Goal: Task Accomplishment & Management: Use online tool/utility

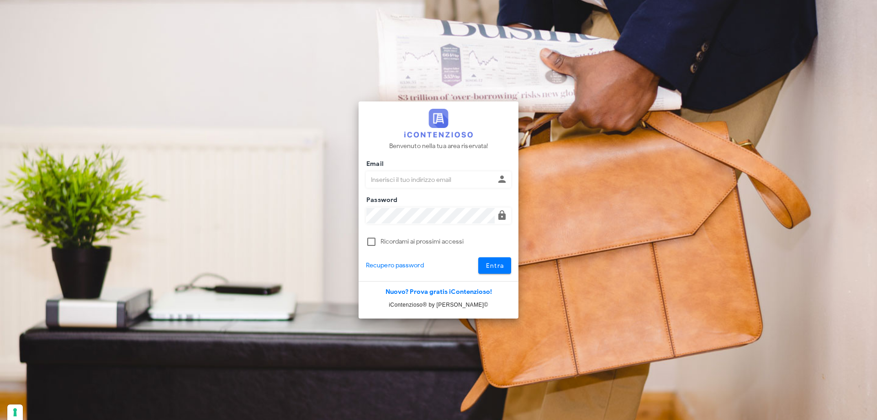
type input "p.rizza@studioassociatoadrev.it"
drag, startPoint x: 0, startPoint y: 0, endPoint x: 481, endPoint y: 262, distance: 547.6
click at [481, 262] on button "Entra" at bounding box center [494, 265] width 33 height 16
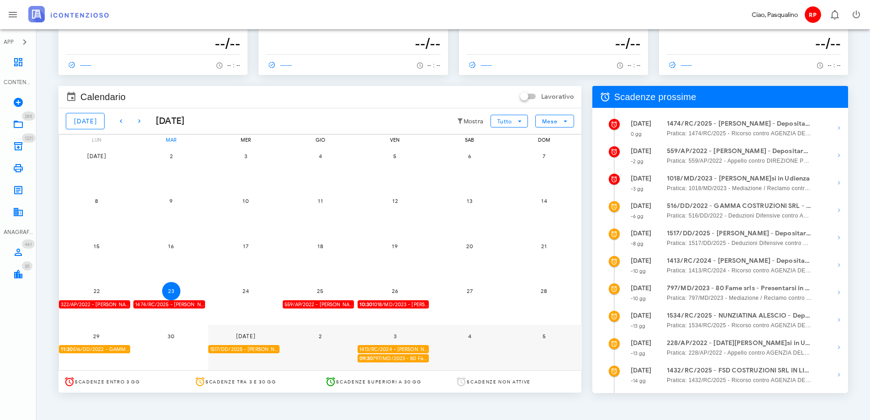
scroll to position [46, 0]
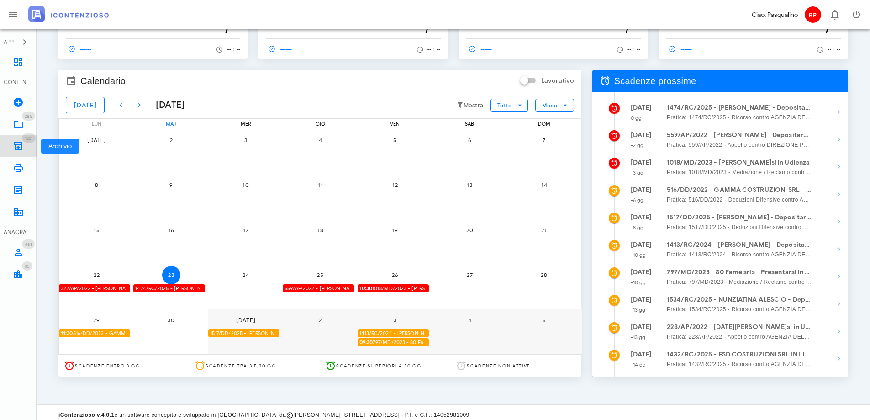
click at [16, 149] on icon at bounding box center [18, 146] width 11 height 11
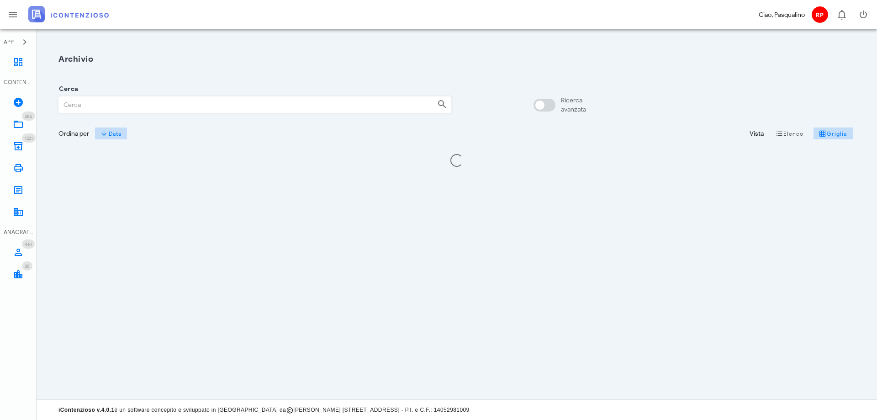
drag, startPoint x: 0, startPoint y: 0, endPoint x: 111, endPoint y: 109, distance: 155.6
click at [111, 109] on input "Cerca" at bounding box center [244, 105] width 371 height 16
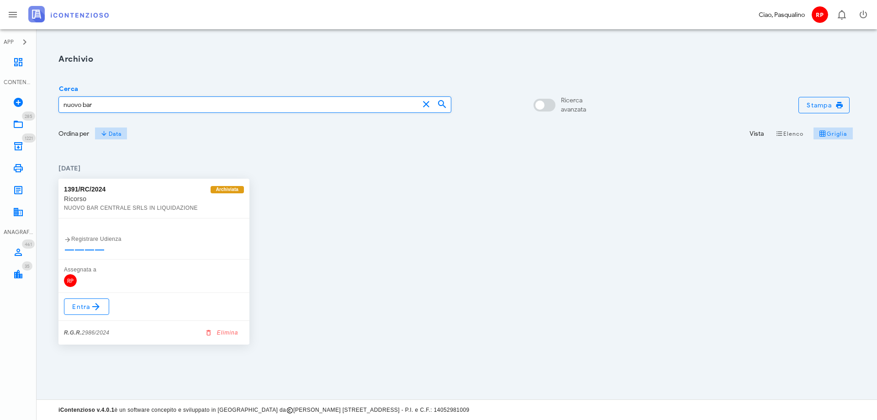
type input "nuovo bar"
click at [12, 125] on link "285 In Lavorazione 285" at bounding box center [18, 124] width 37 height 22
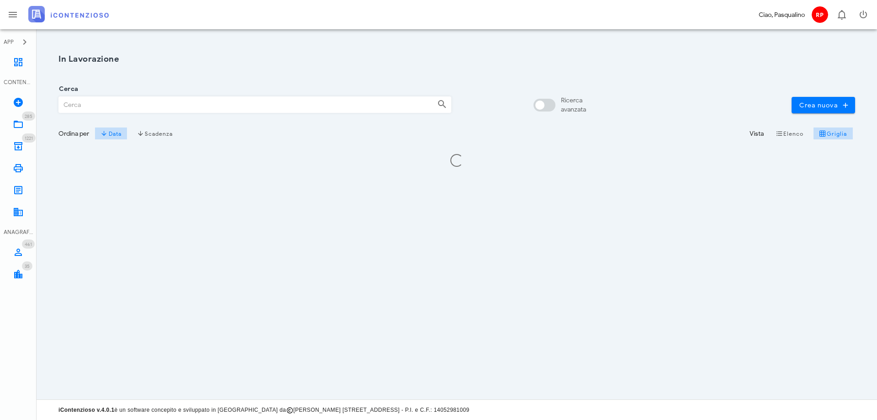
click at [83, 110] on input "Cerca" at bounding box center [244, 105] width 371 height 16
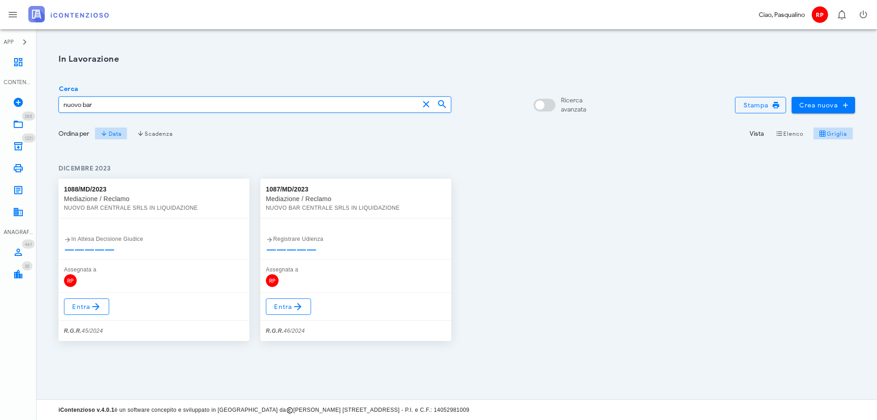
type input "nuovo bar"
click at [275, 310] on span "Entra" at bounding box center [289, 306] width 30 height 11
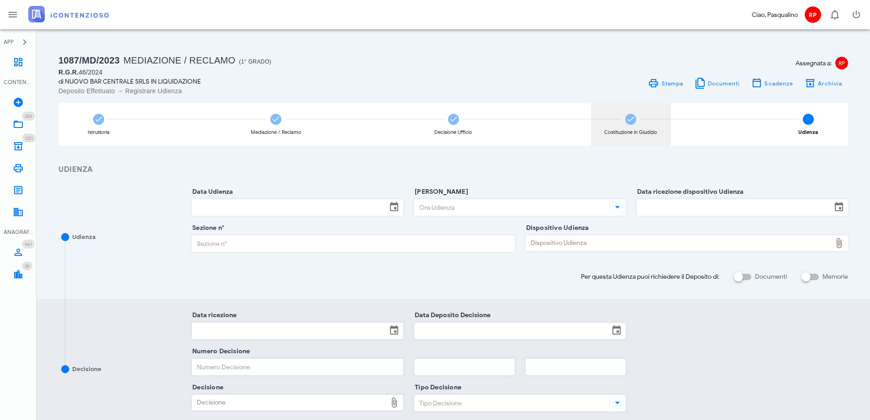
click at [625, 117] on span at bounding box center [630, 119] width 11 height 11
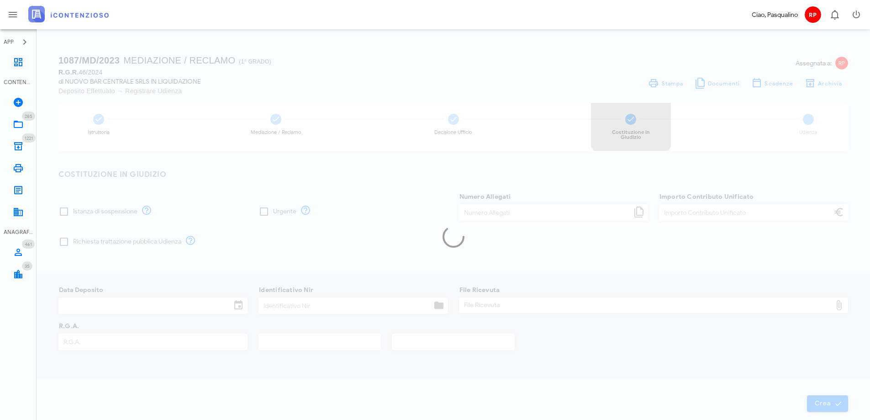
type input "120,00"
type input "[DATE]"
type input "327"
type input "46"
type input "2024"
